Goal: Task Accomplishment & Management: Complete application form

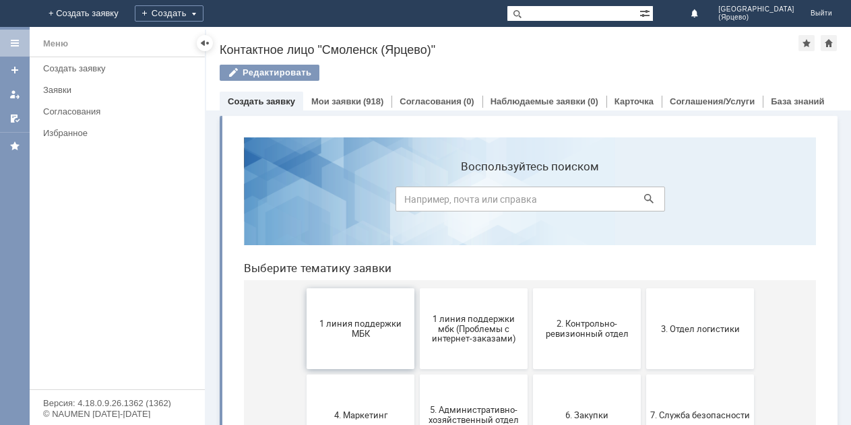
drag, startPoint x: 351, startPoint y: 311, endPoint x: 585, endPoint y: 438, distance: 266.3
click at [351, 311] on button "1 линия поддержки МБК" at bounding box center [361, 328] width 108 height 81
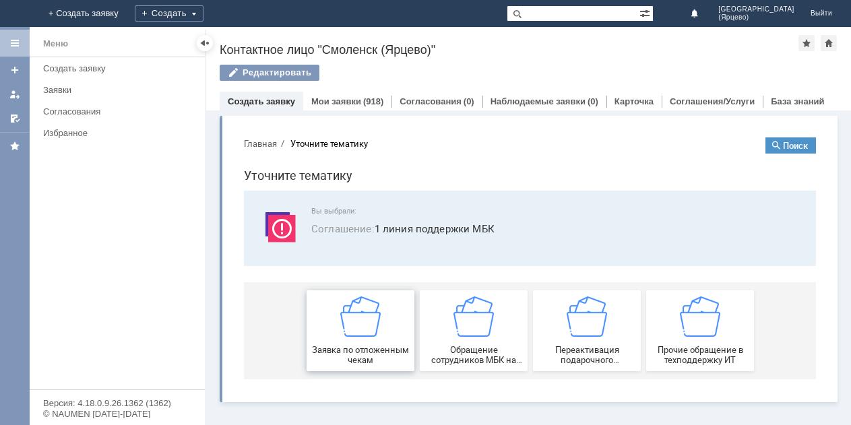
click at [340, 323] on div "Заявка по отложенным чекам" at bounding box center [361, 330] width 100 height 69
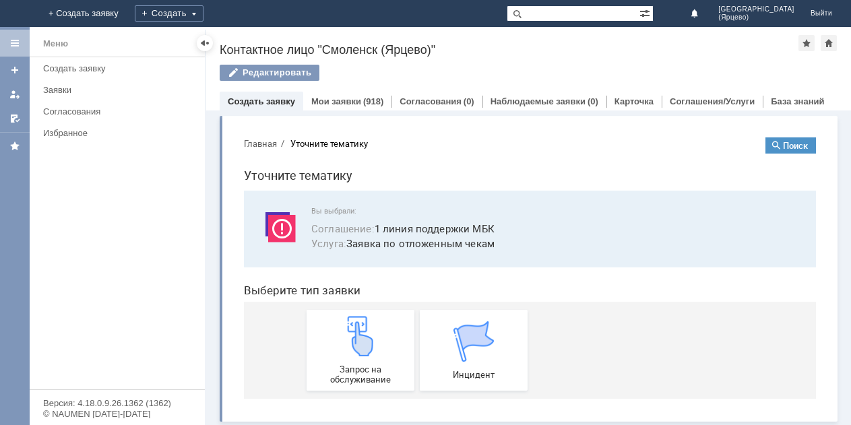
click at [340, 323] on img at bounding box center [360, 336] width 40 height 40
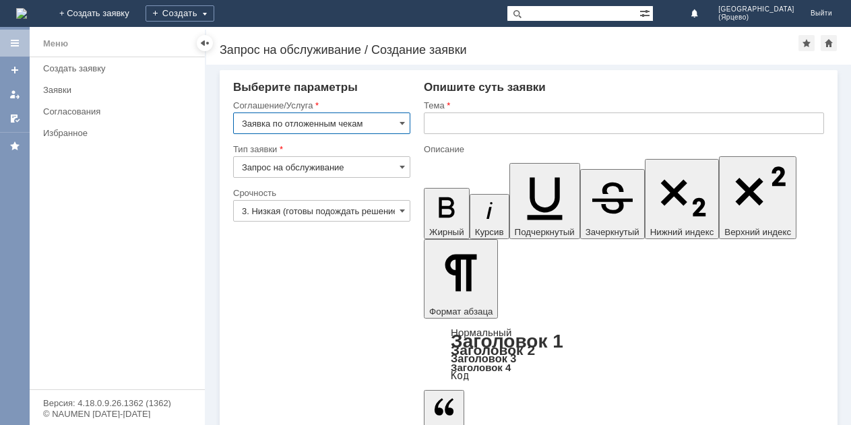
click at [292, 208] on input "3. Низкая (готовы подождать решение)" at bounding box center [321, 211] width 177 height 22
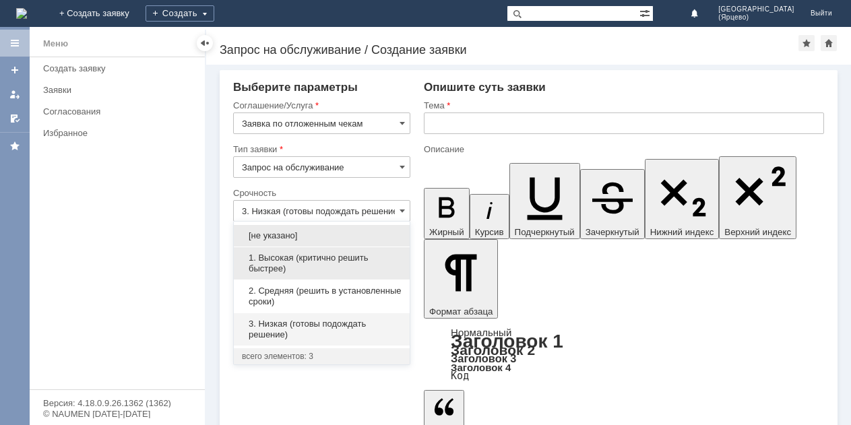
click at [310, 260] on span "1. Высокая (критично решить быстрее)" at bounding box center [322, 264] width 160 height 22
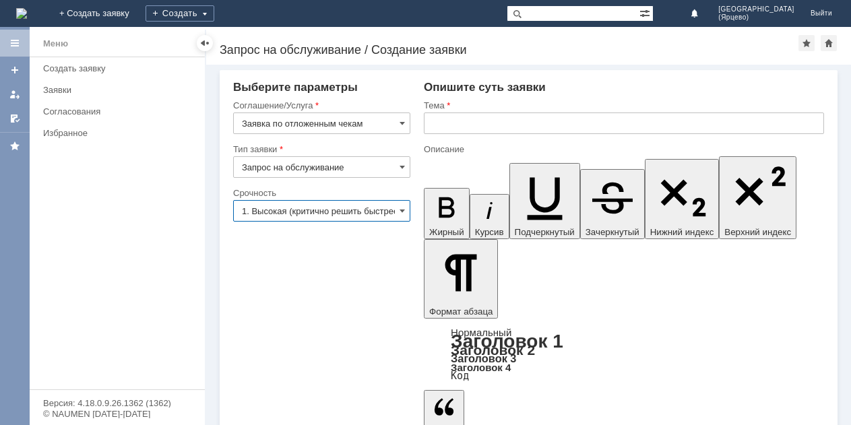
type input "1. Высокая (критично решить быстрее)"
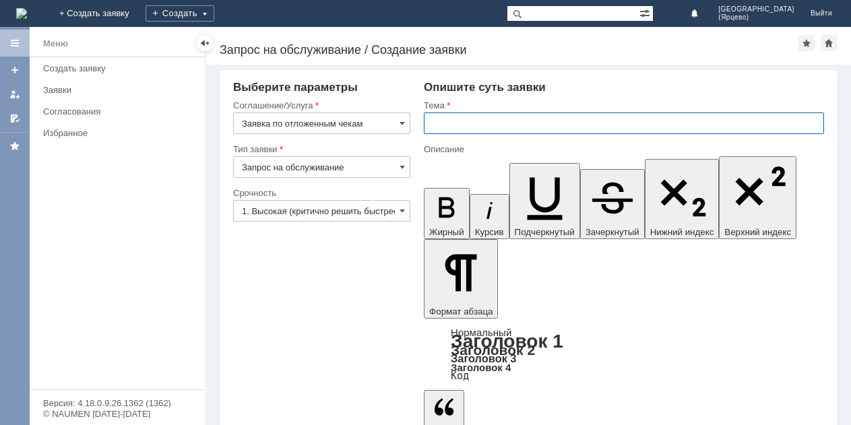
click at [464, 123] on input "text" at bounding box center [624, 124] width 400 height 22
type input "Просьба удалить отложенный чек."
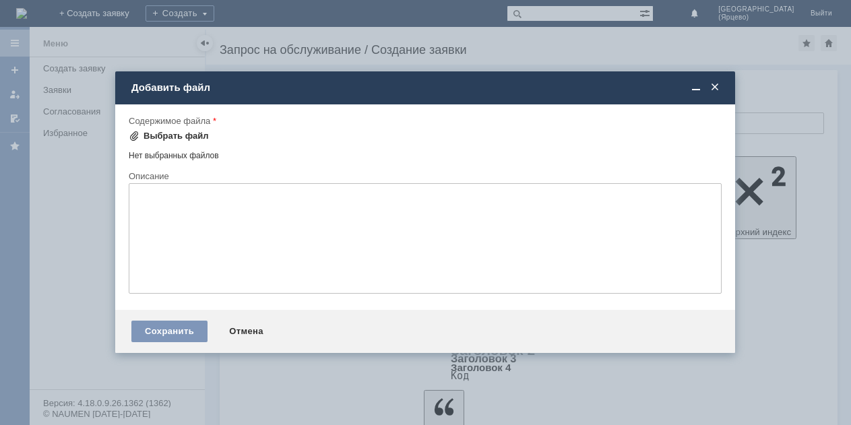
click at [180, 140] on div "Выбрать файл" at bounding box center [176, 136] width 65 height 11
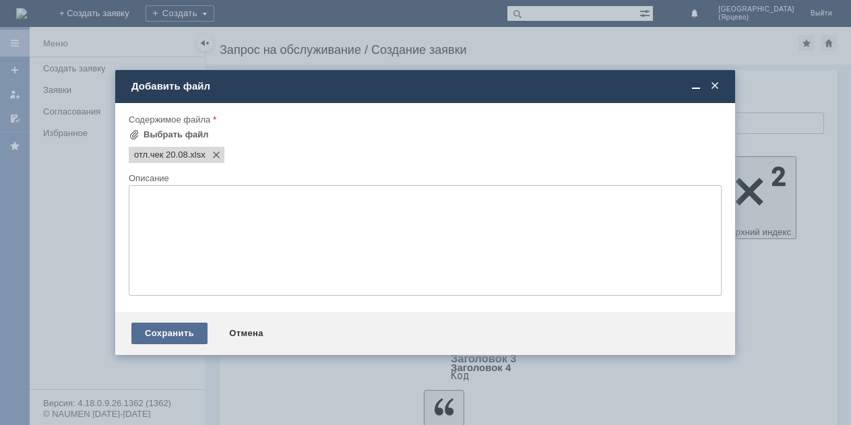
click at [157, 338] on div "Сохранить" at bounding box center [169, 334] width 76 height 22
